Goal: Task Accomplishment & Management: Manage account settings

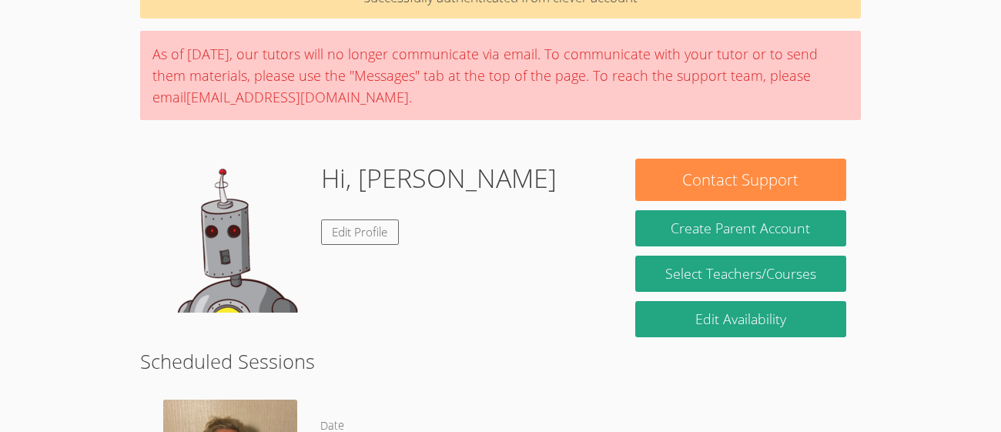
scroll to position [92, 0]
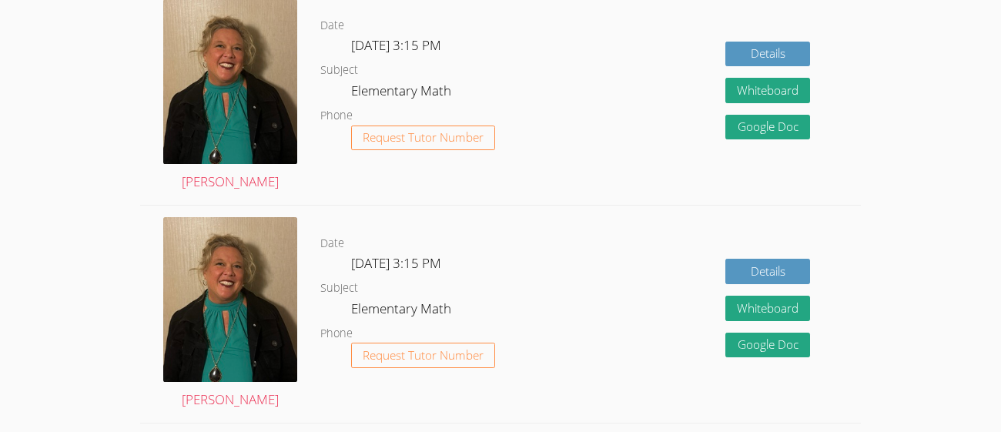
scroll to position [490, 0]
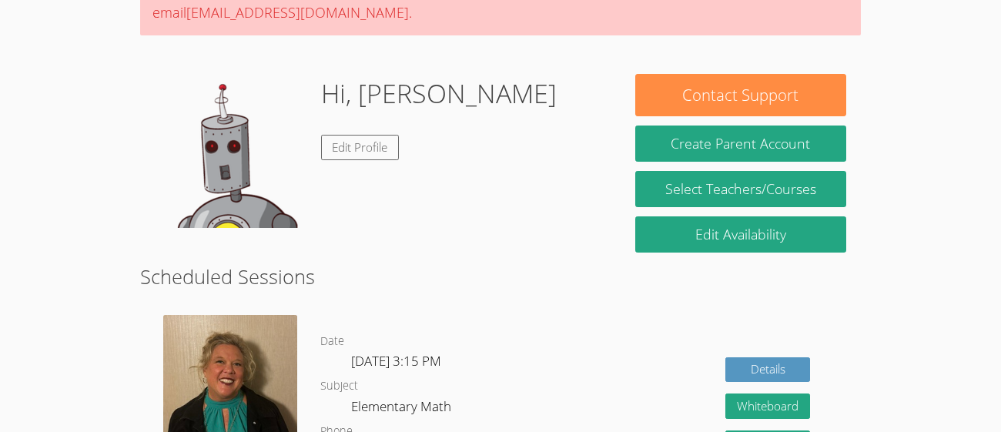
scroll to position [179, 0]
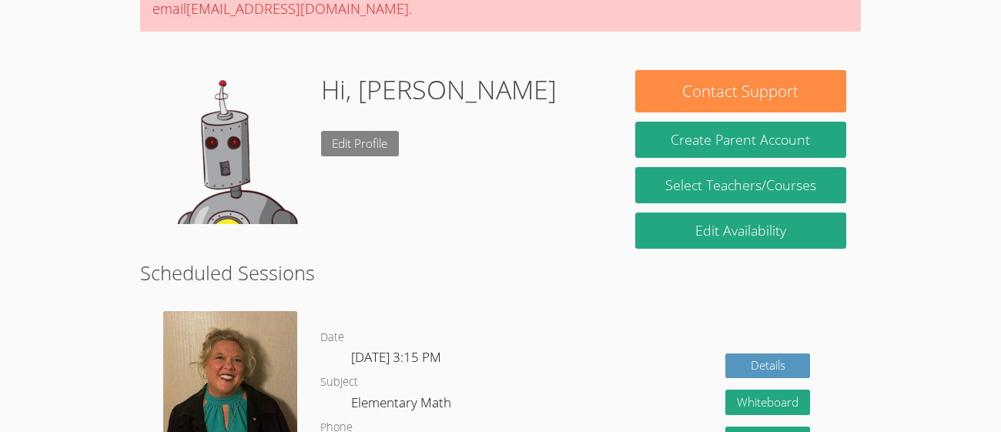
click at [366, 150] on link "Edit Profile" at bounding box center [360, 143] width 79 height 25
